Goal: Check status: Check status

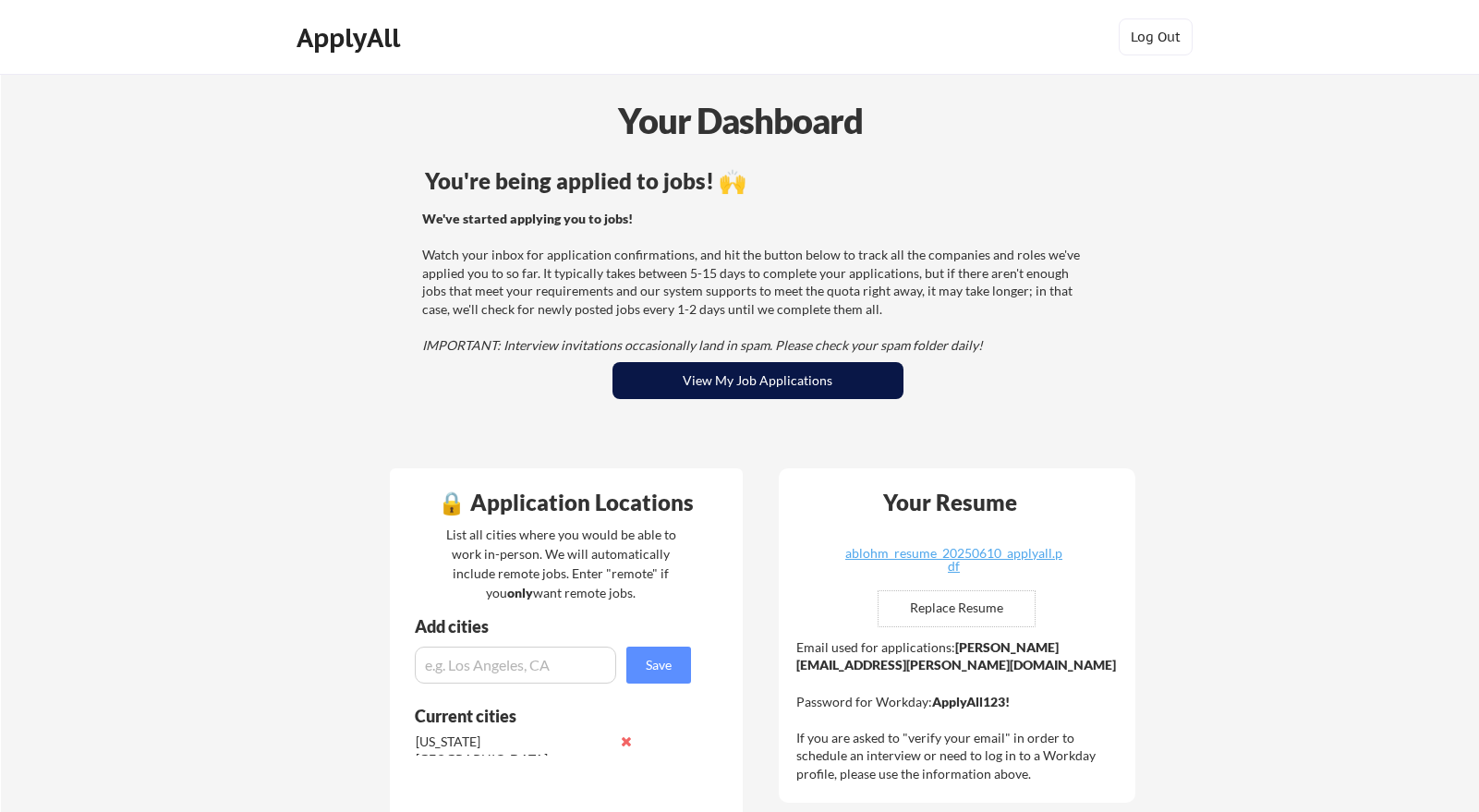
click at [837, 378] on button "View My Job Applications" at bounding box center [757, 380] width 291 height 37
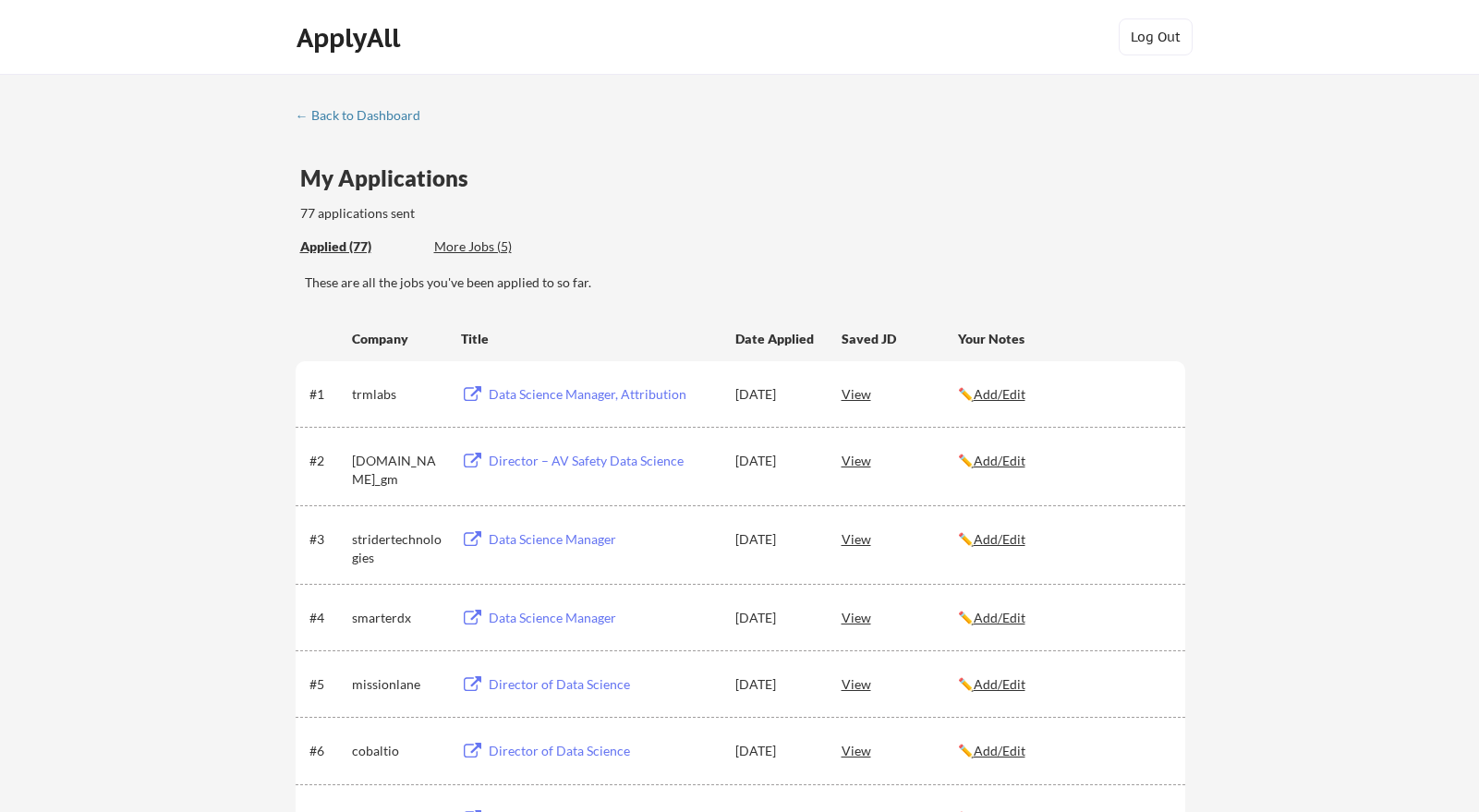
scroll to position [1166, 0]
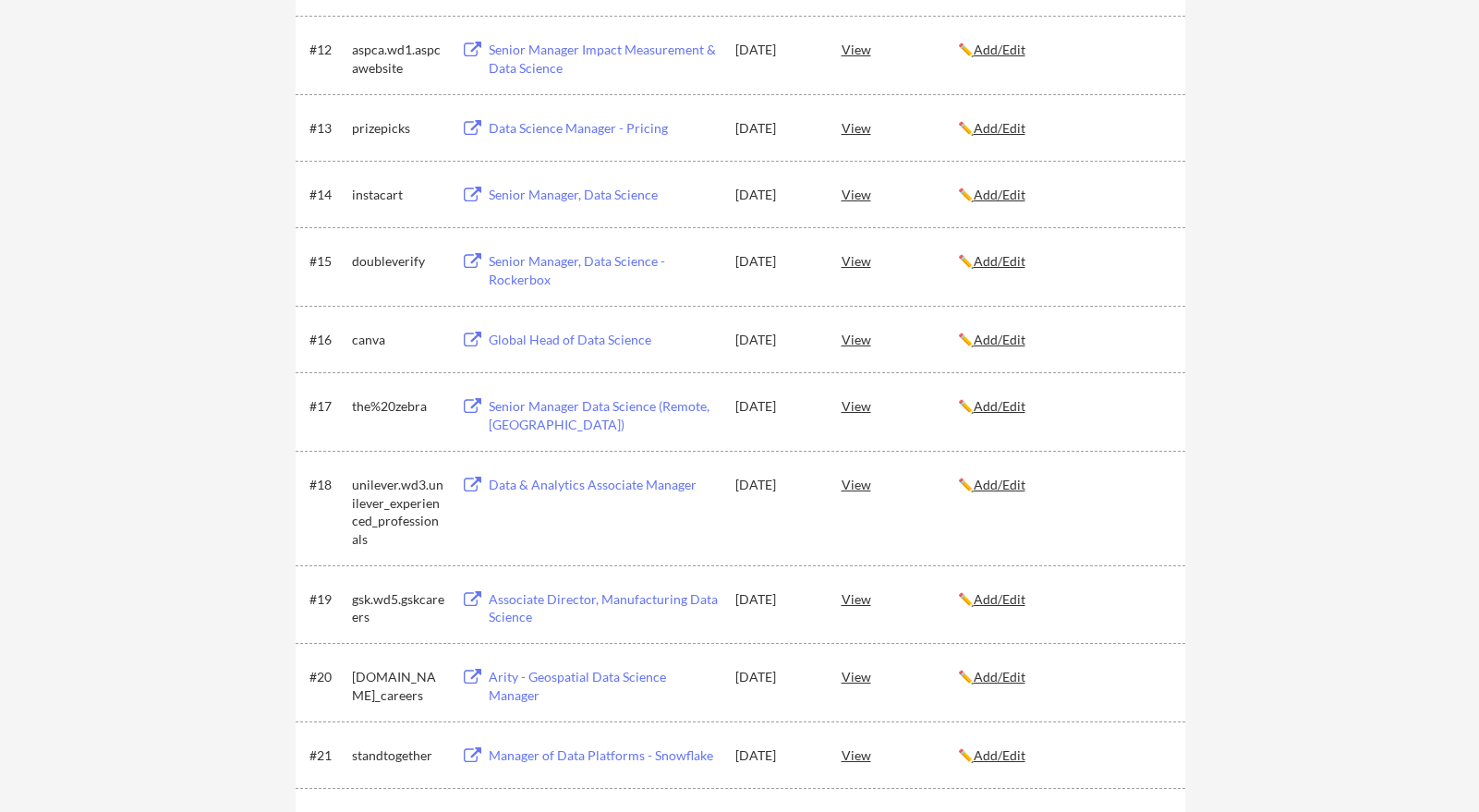
click at [854, 402] on div "View" at bounding box center [899, 405] width 116 height 33
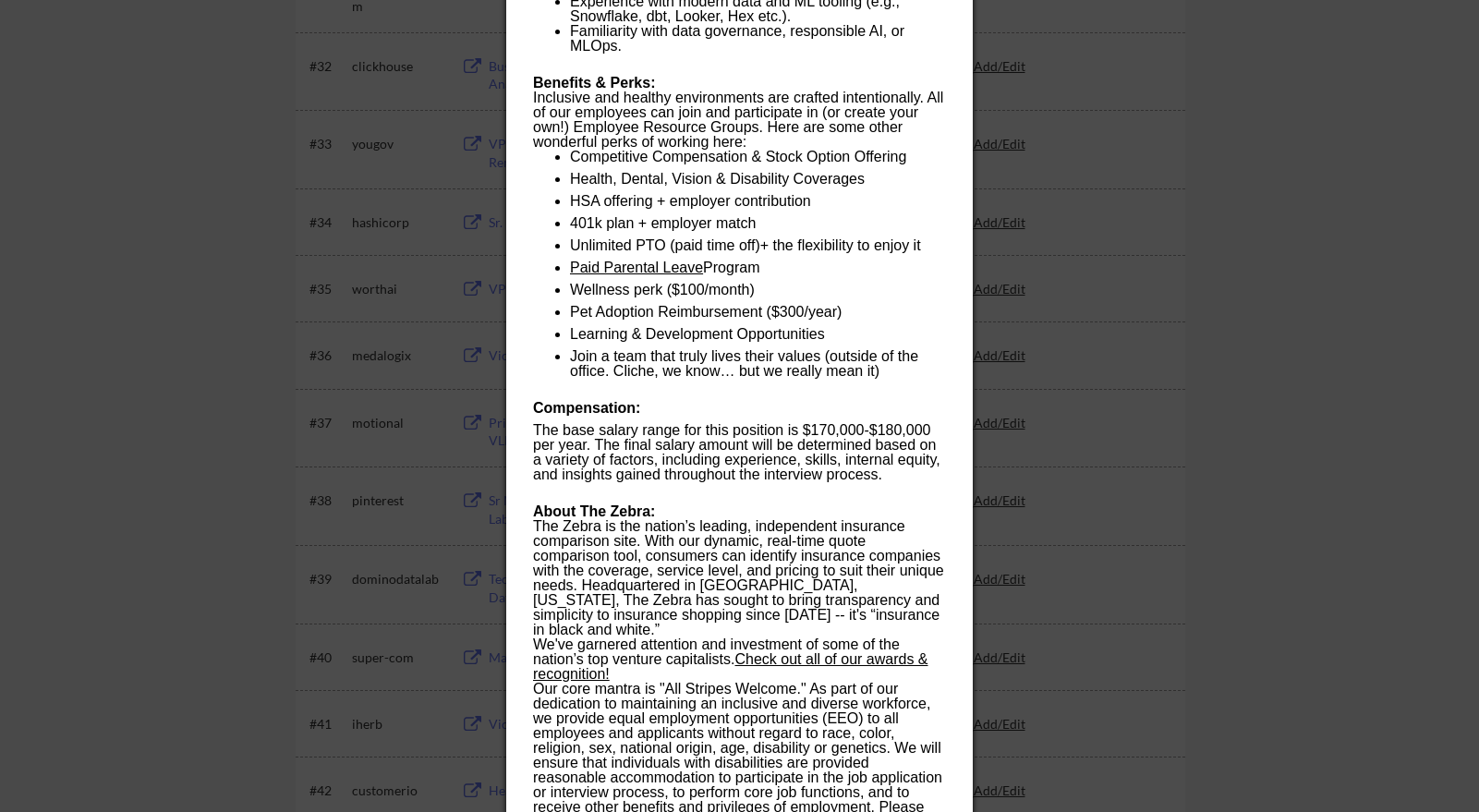
scroll to position [2610, 0]
click at [251, 361] on div at bounding box center [740, 406] width 1479 height 812
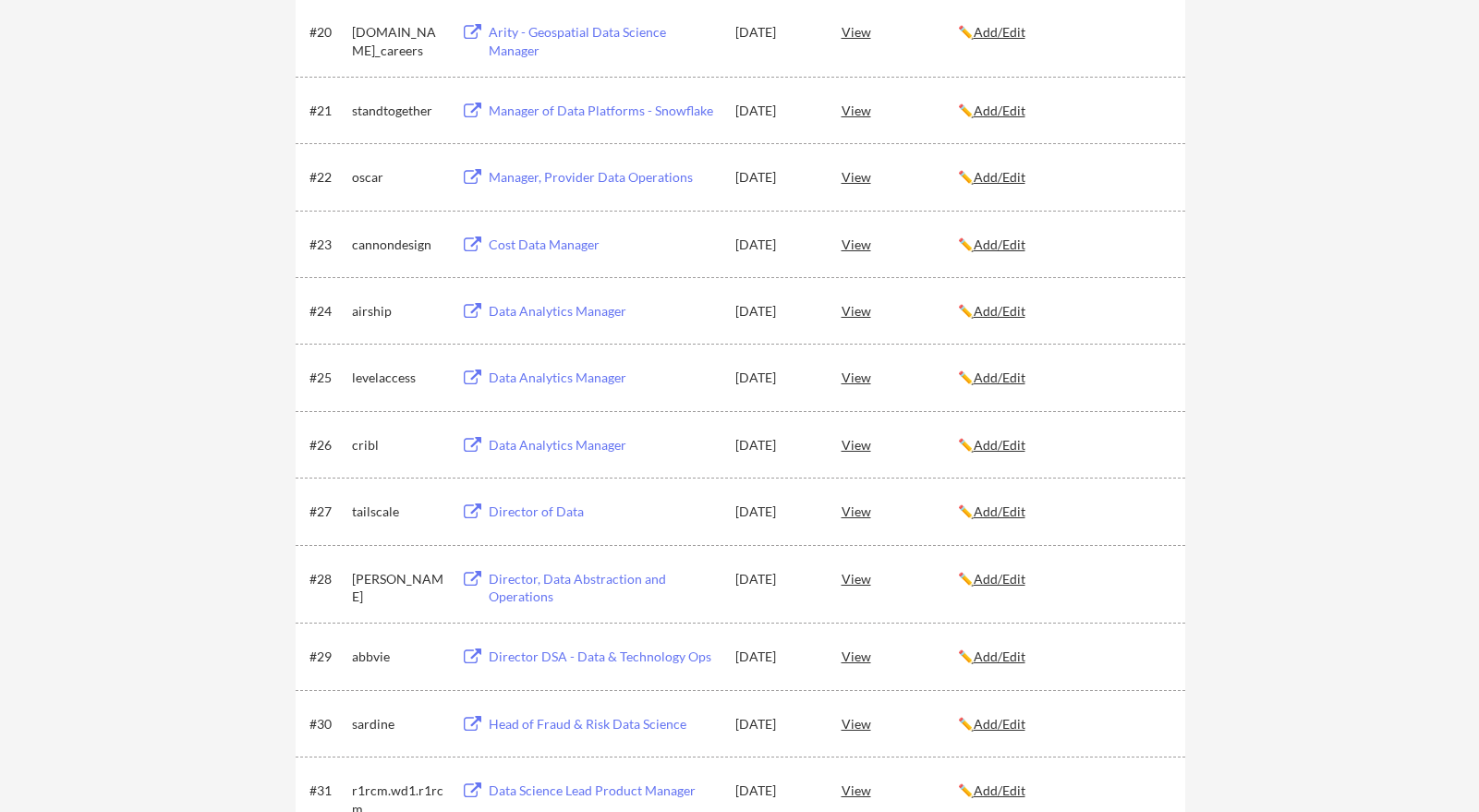
scroll to position [887, 0]
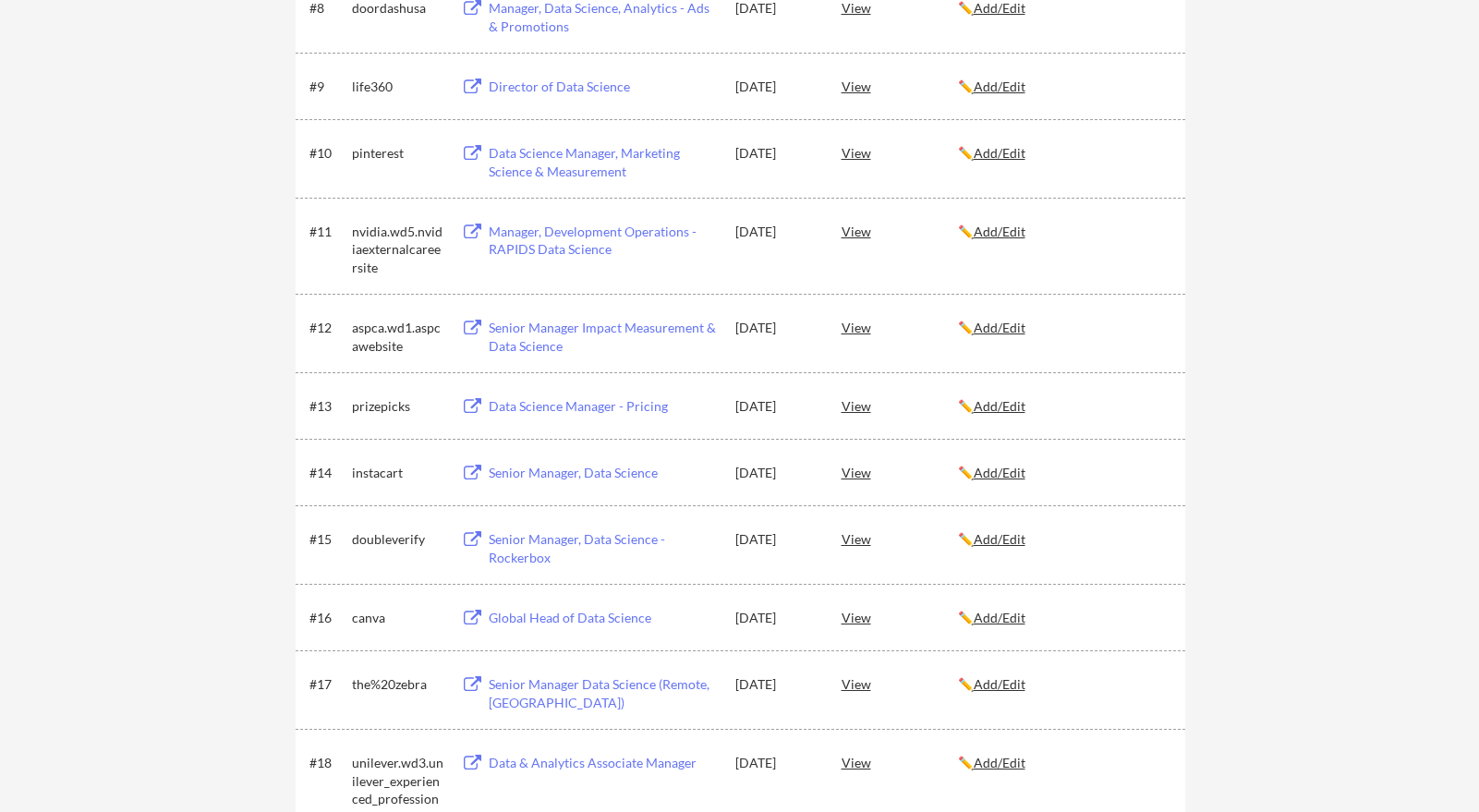
click at [856, 683] on div "View" at bounding box center [899, 682] width 116 height 33
